Goal: Task Accomplishment & Management: Complete application form

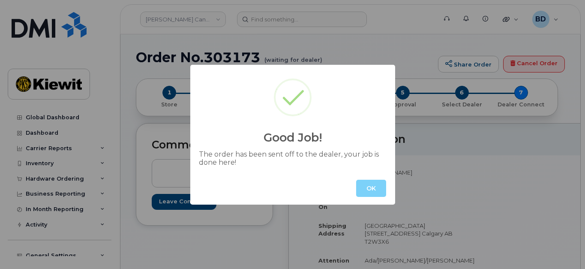
drag, startPoint x: 370, startPoint y: 188, endPoint x: 309, endPoint y: 117, distance: 93.3
click at [370, 188] on button "OK" at bounding box center [371, 188] width 30 height 17
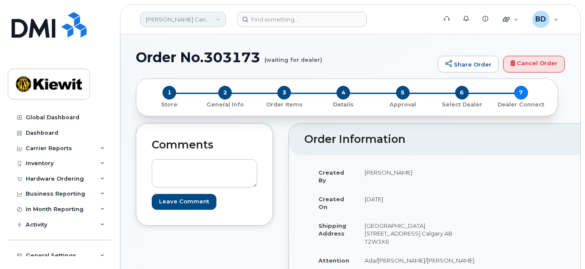
click at [214, 19] on link "Kiewit Canada Inc" at bounding box center [183, 19] width 86 height 15
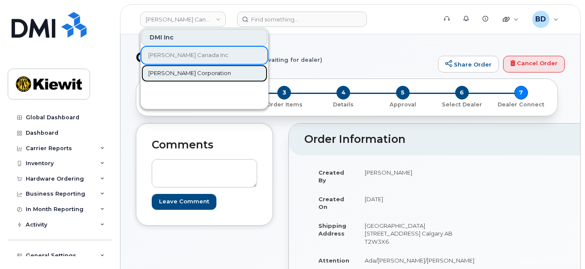
click at [181, 71] on span "[PERSON_NAME] Corporation" at bounding box center [189, 73] width 83 height 9
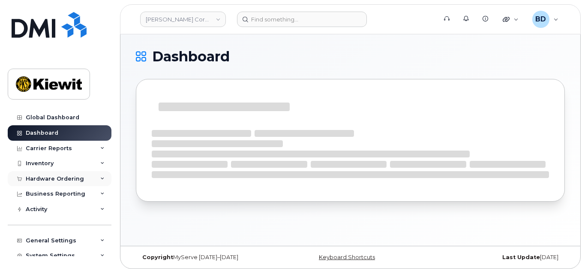
click at [77, 178] on div "Hardware Ordering" at bounding box center [55, 178] width 58 height 7
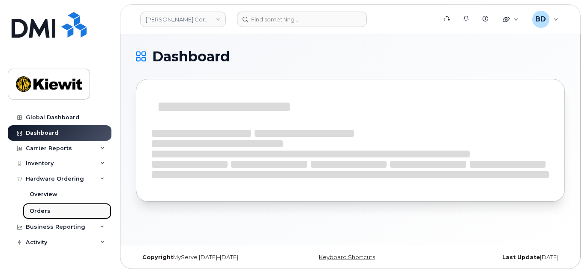
click at [51, 211] on link "Orders" at bounding box center [67, 211] width 89 height 16
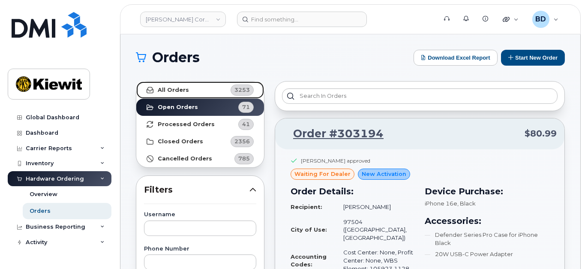
click at [176, 87] on strong "All Orders" at bounding box center [173, 90] width 31 height 7
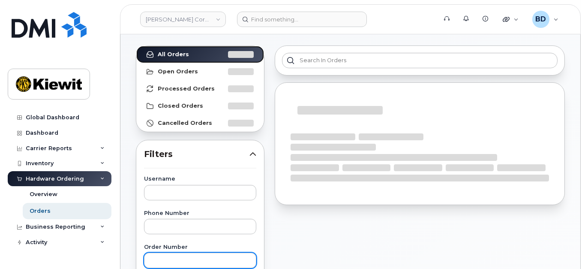
scroll to position [171, 0]
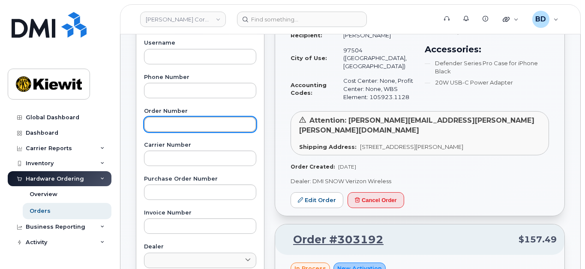
click at [152, 125] on input "text" at bounding box center [200, 124] width 112 height 15
type input "302648"
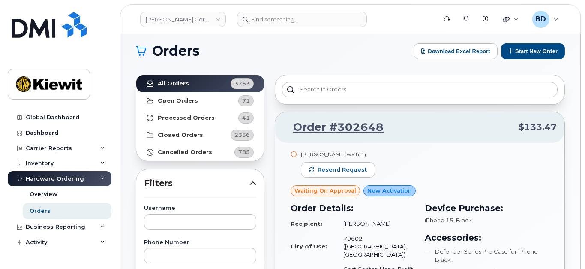
scroll to position [0, 0]
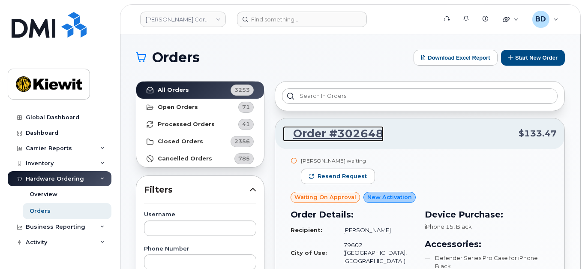
click at [330, 133] on link "Order #302648" at bounding box center [333, 133] width 101 height 15
click at [331, 133] on link "Order #302648" at bounding box center [333, 133] width 101 height 15
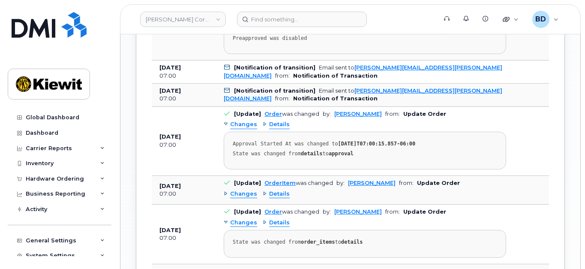
scroll to position [619, 0]
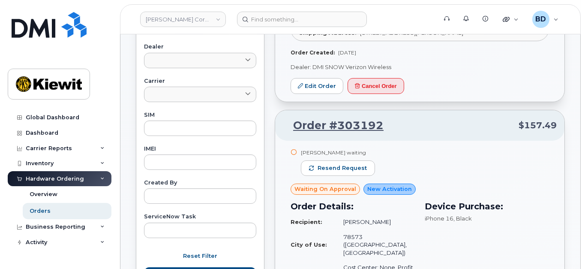
scroll to position [343, 0]
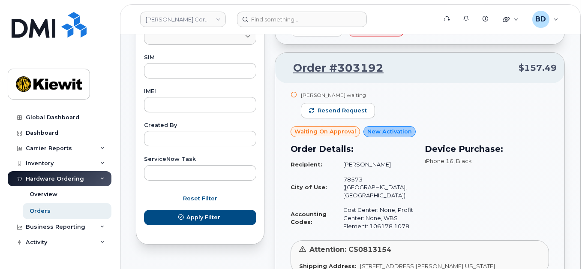
click at [388, 127] on span "New Activation" at bounding box center [389, 131] width 45 height 8
click at [370, 127] on span "New Activation" at bounding box center [389, 131] width 45 height 8
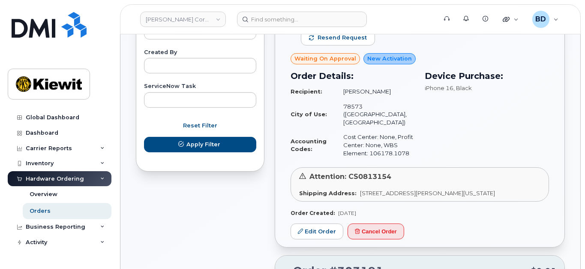
scroll to position [457, 0]
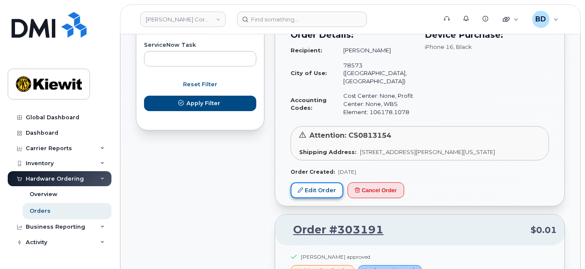
click at [325, 182] on link "Edit Order" at bounding box center [317, 190] width 53 height 16
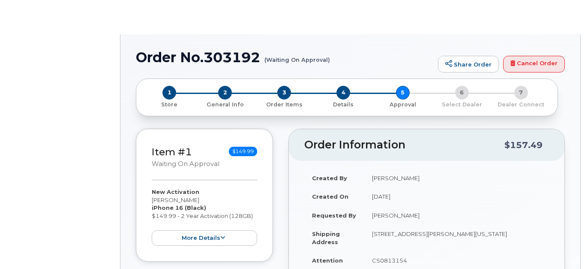
radio input "true"
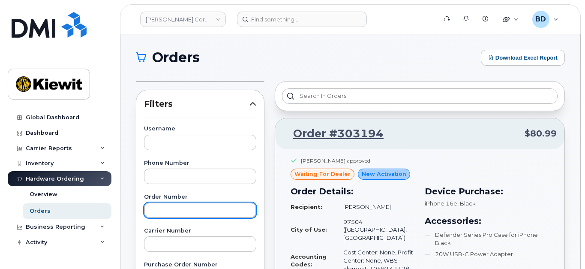
drag, startPoint x: 181, startPoint y: 210, endPoint x: 176, endPoint y: 214, distance: 6.7
click at [181, 210] on input "text" at bounding box center [200, 209] width 112 height 15
type input "302648"
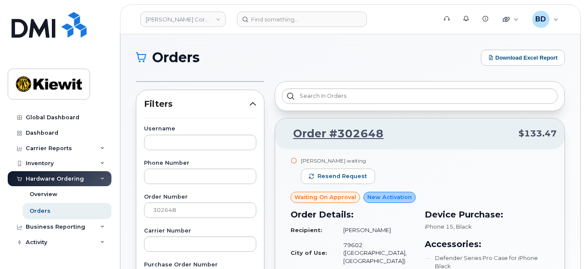
click at [385, 198] on span "New Activation" at bounding box center [389, 197] width 45 height 8
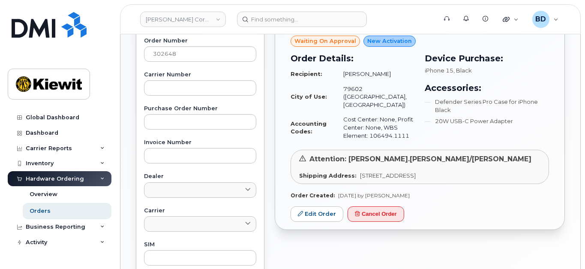
scroll to position [171, 0]
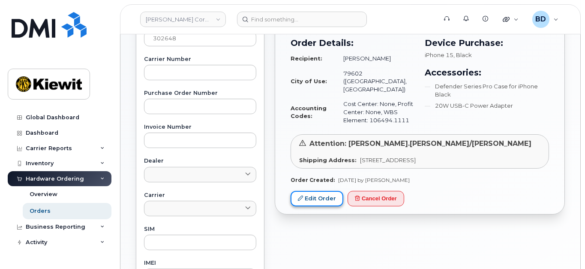
click at [315, 191] on link "Edit Order" at bounding box center [317, 199] width 53 height 16
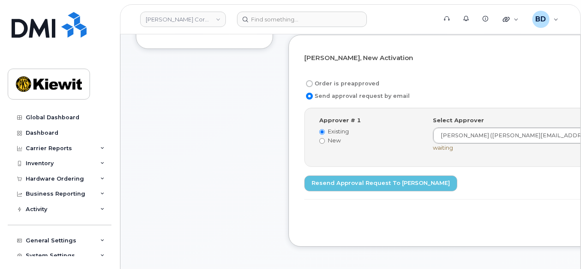
scroll to position [286, 0]
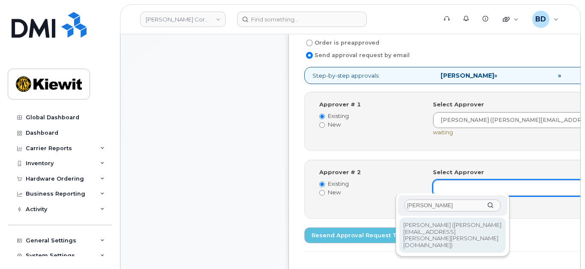
type input "[PERSON_NAME]"
drag, startPoint x: 418, startPoint y: 229, endPoint x: 429, endPoint y: 215, distance: 18.0
type input "2157618"
